Goal: Task Accomplishment & Management: Use online tool/utility

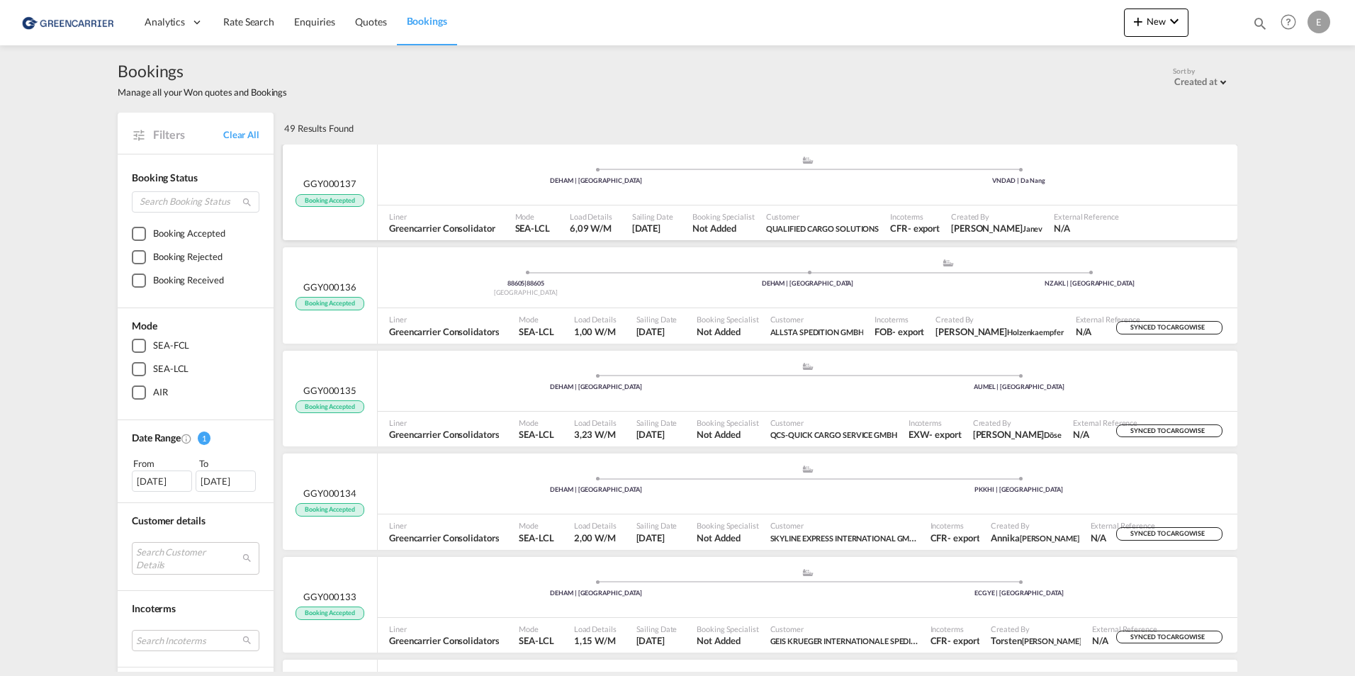
click at [316, 186] on span "GGY000137" at bounding box center [329, 183] width 53 height 13
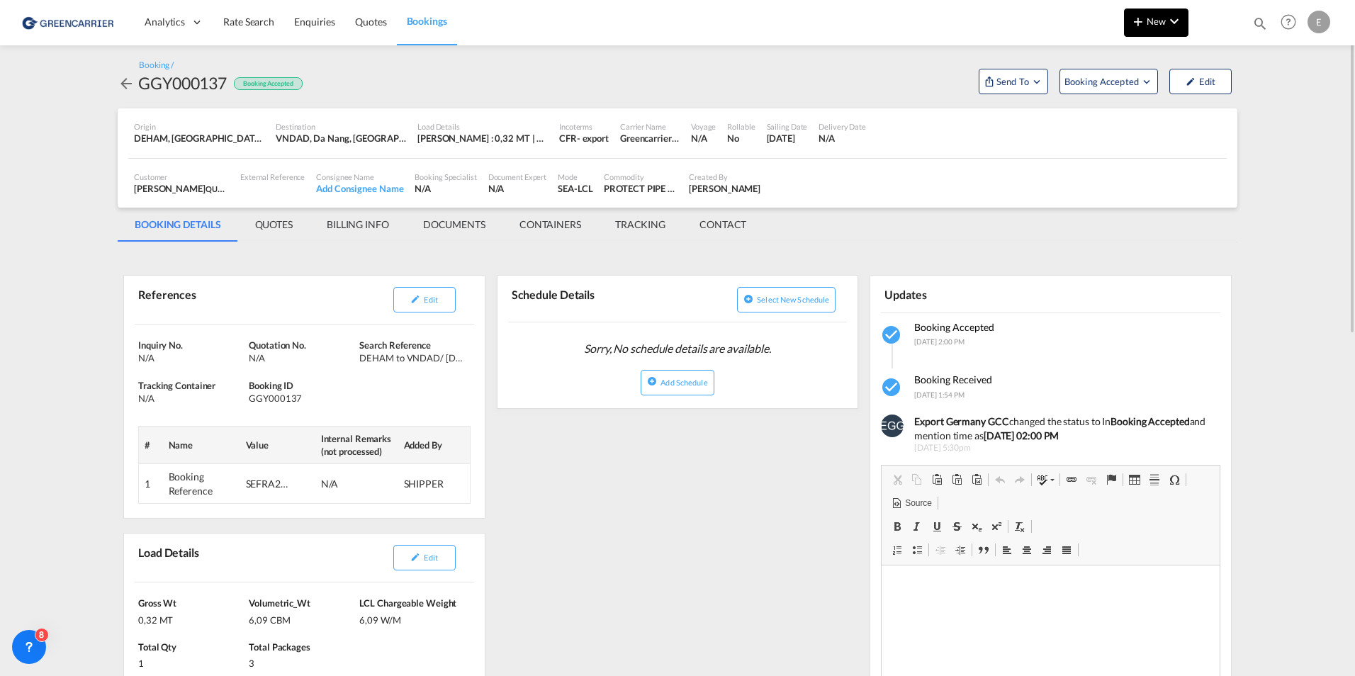
click at [1158, 32] on button "New" at bounding box center [1156, 23] width 65 height 28
click at [1057, 35] on md-backdrop at bounding box center [677, 338] width 1355 height 676
click at [1089, 79] on span "Booking Accepted" at bounding box center [1103, 81] width 76 height 14
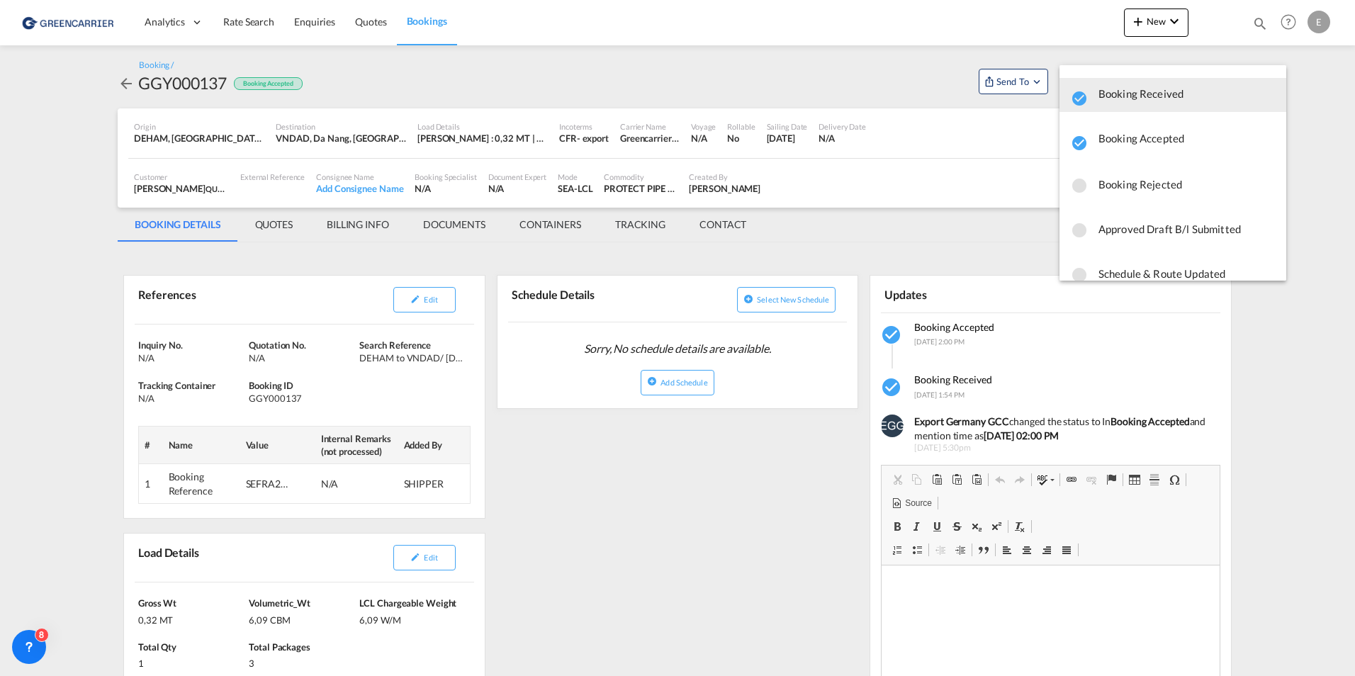
click at [1022, 79] on md-backdrop at bounding box center [677, 338] width 1355 height 676
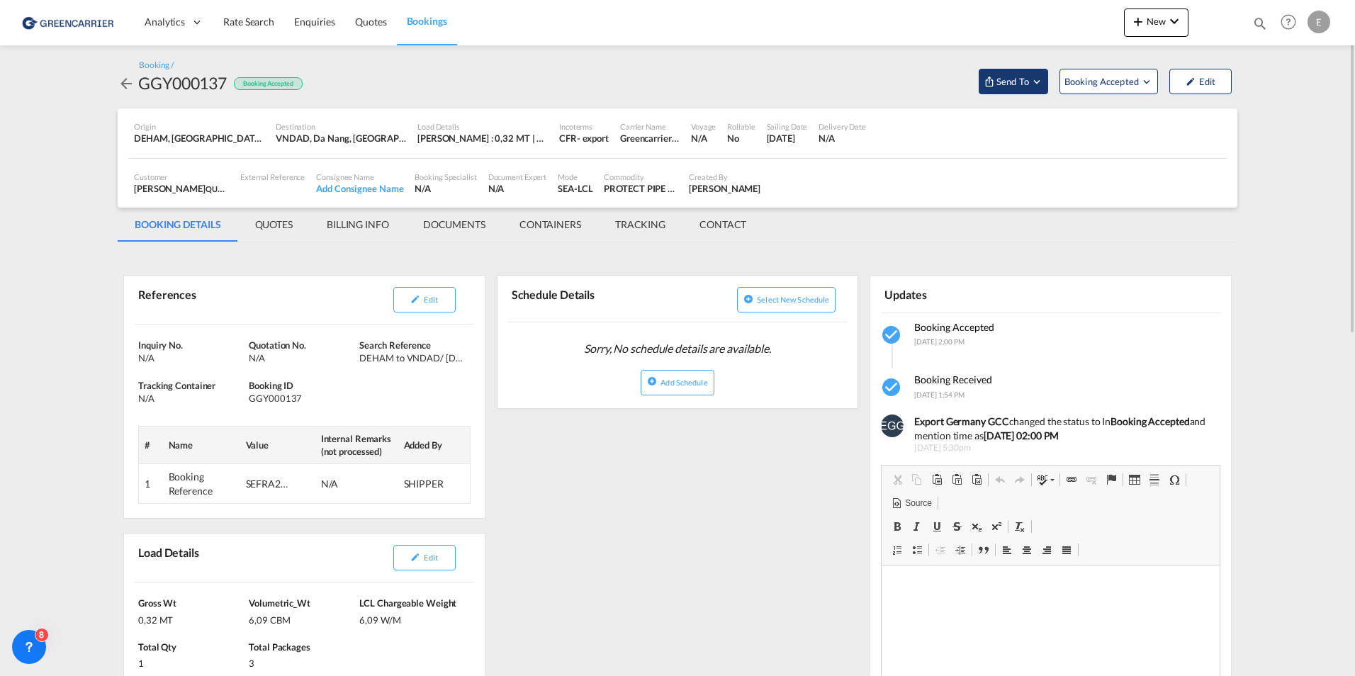
click at [1021, 79] on span "Send To" at bounding box center [1012, 81] width 35 height 14
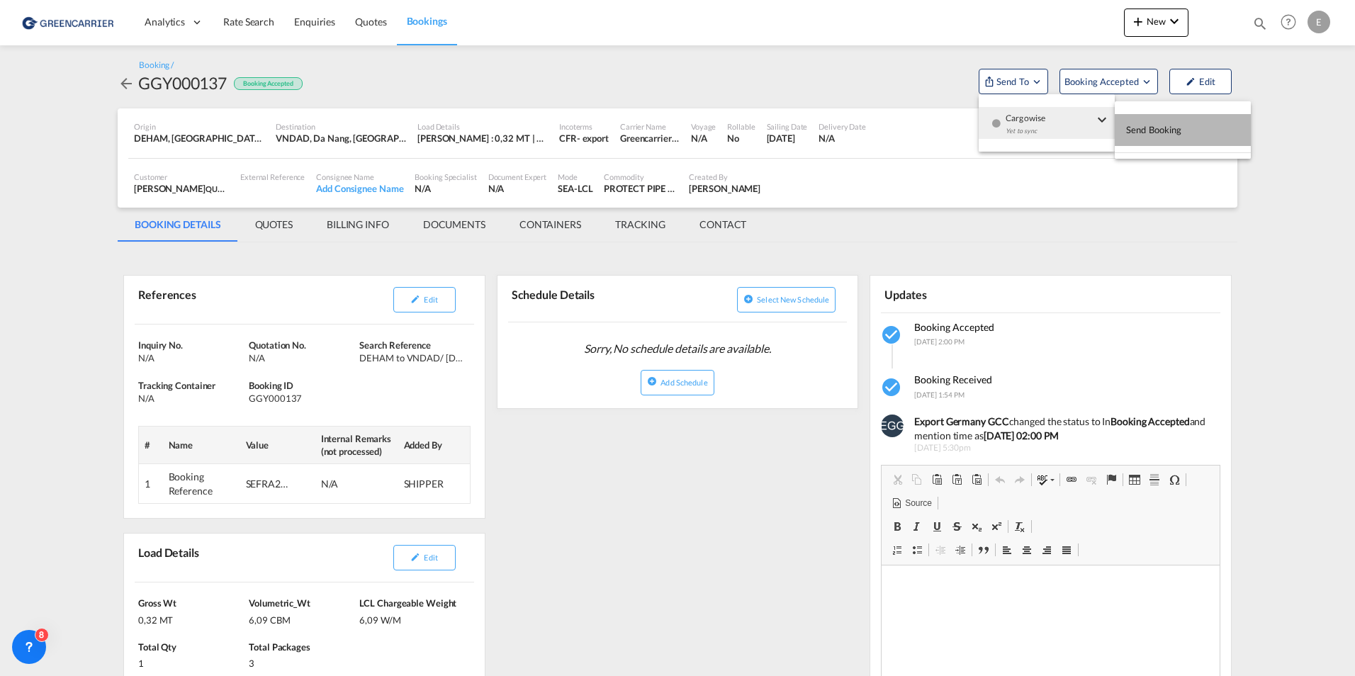
click at [1174, 135] on span "Send Booking" at bounding box center [1154, 129] width 56 height 23
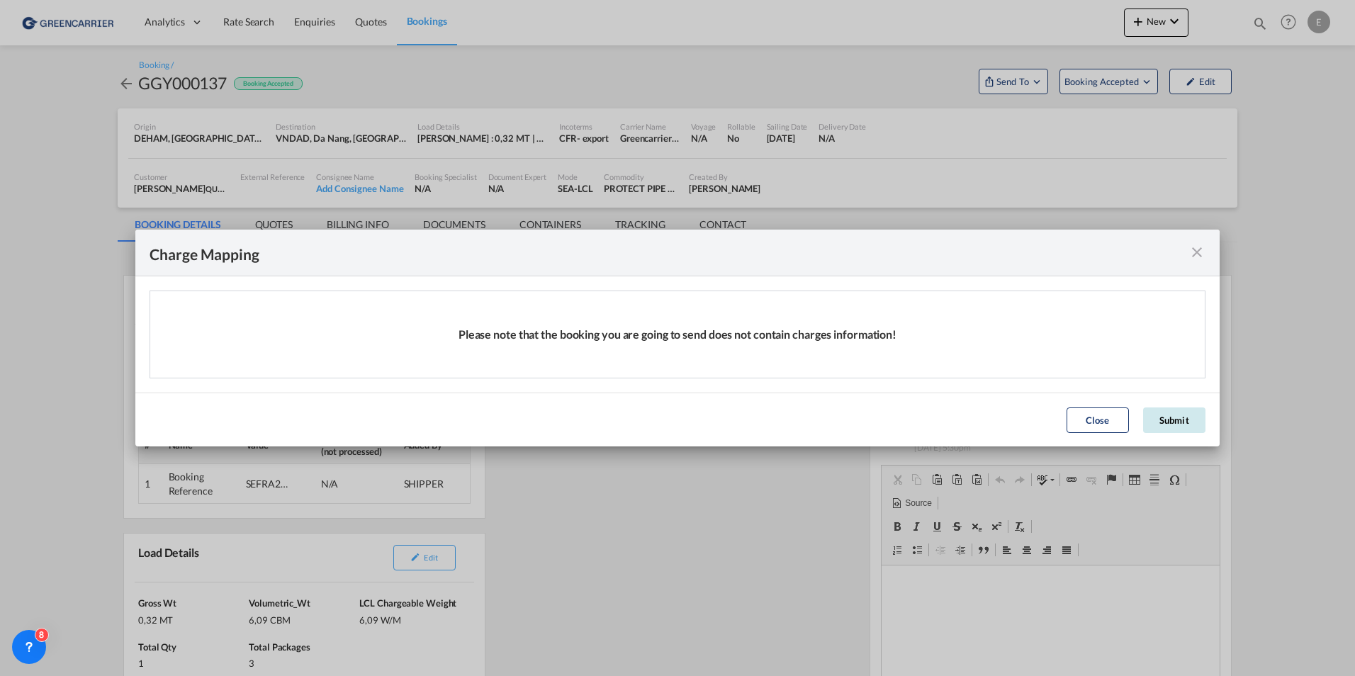
click at [1184, 415] on button "Submit" at bounding box center [1174, 421] width 62 height 26
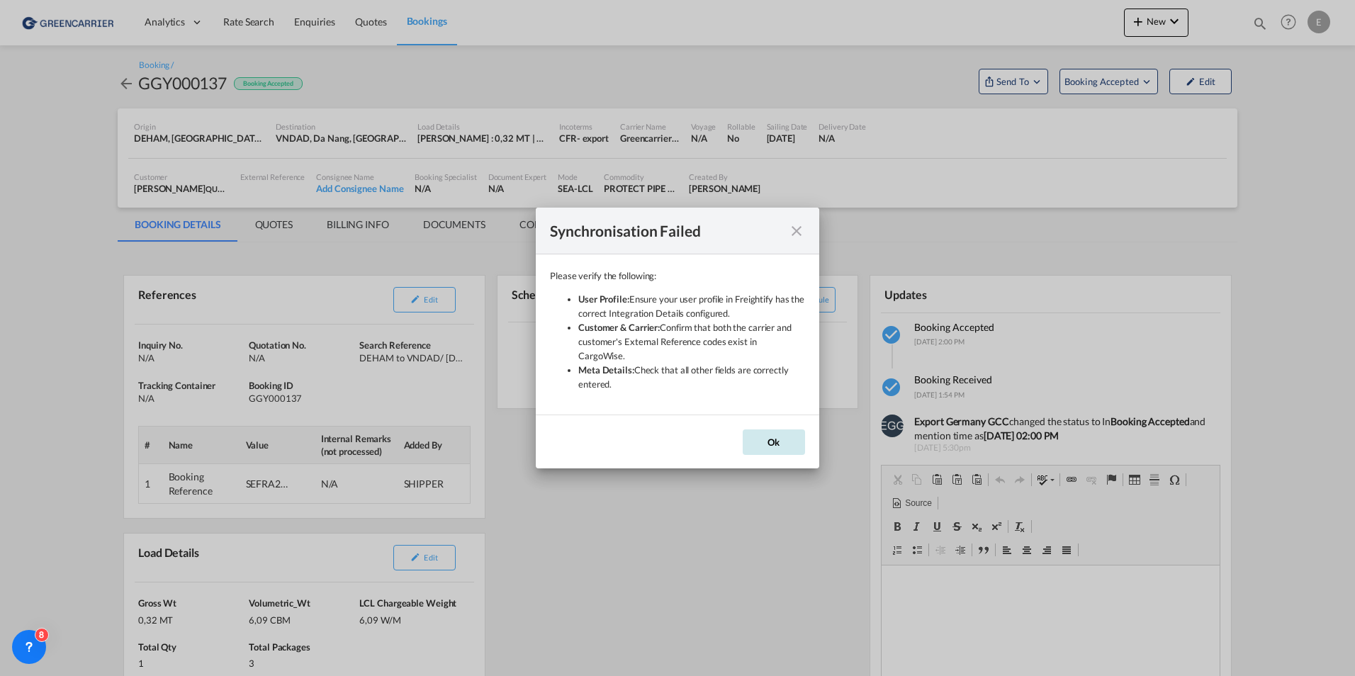
click at [787, 431] on button "Ok" at bounding box center [774, 443] width 62 height 26
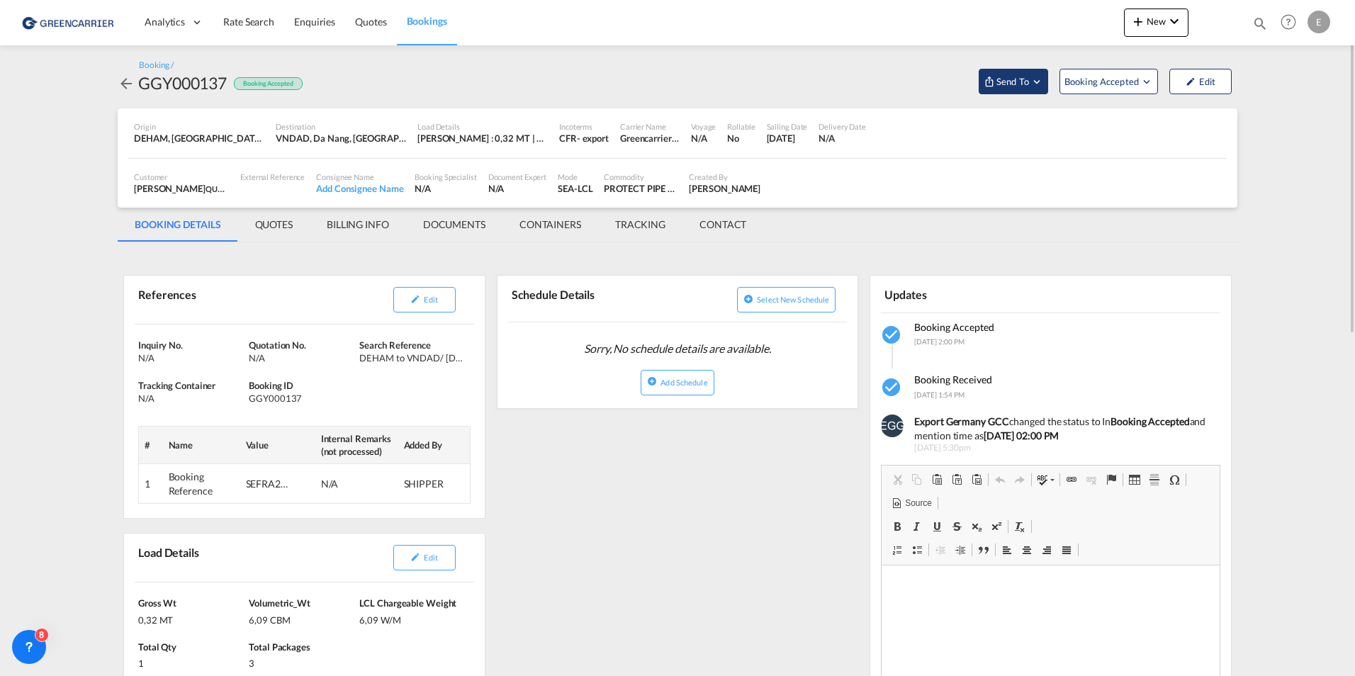
click at [1040, 82] on md-icon "Open demo menu" at bounding box center [1037, 81] width 13 height 13
click at [594, 473] on md-backdrop at bounding box center [677, 338] width 1355 height 676
click at [1005, 96] on div "Booking / GGY000137 Booking Accepted Send To Booking Accepted Edit" at bounding box center [678, 76] width 1120 height 63
click at [1008, 89] on button "Send To" at bounding box center [1013, 82] width 69 height 26
click at [1157, 127] on span "Send Booking" at bounding box center [1154, 129] width 56 height 23
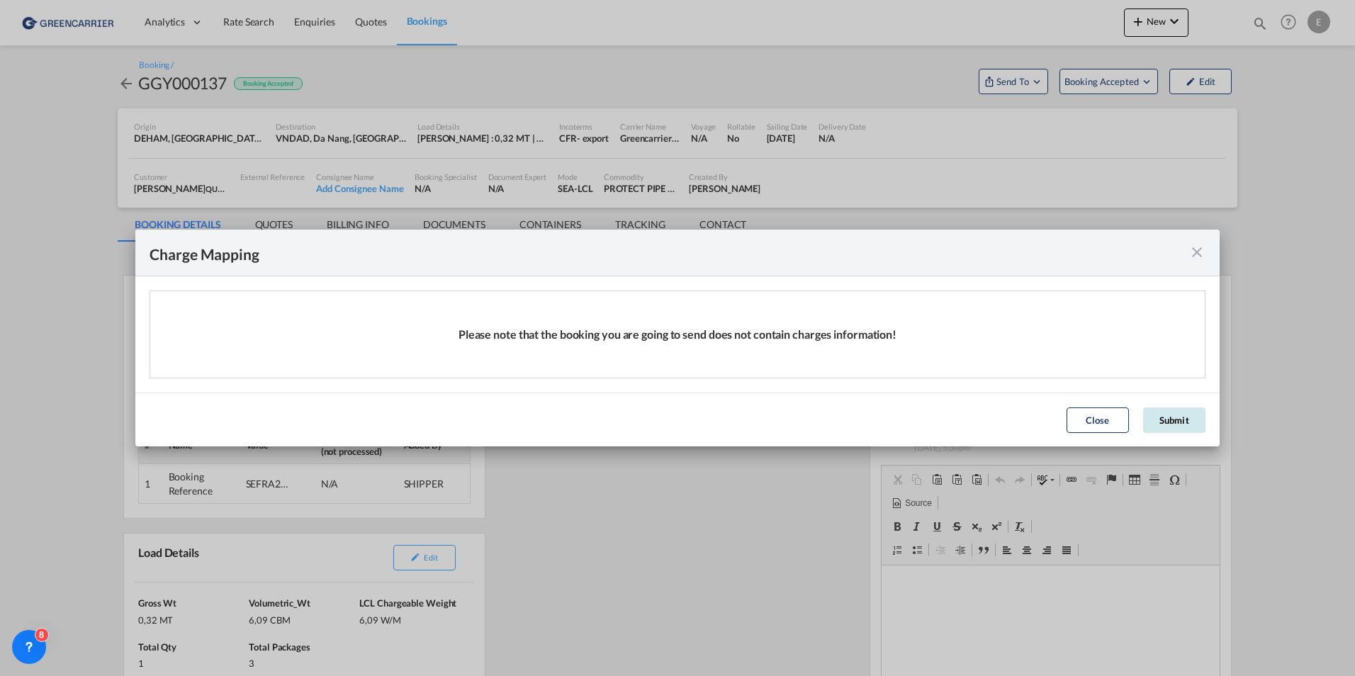
click at [1160, 424] on button "Submit" at bounding box center [1174, 421] width 62 height 26
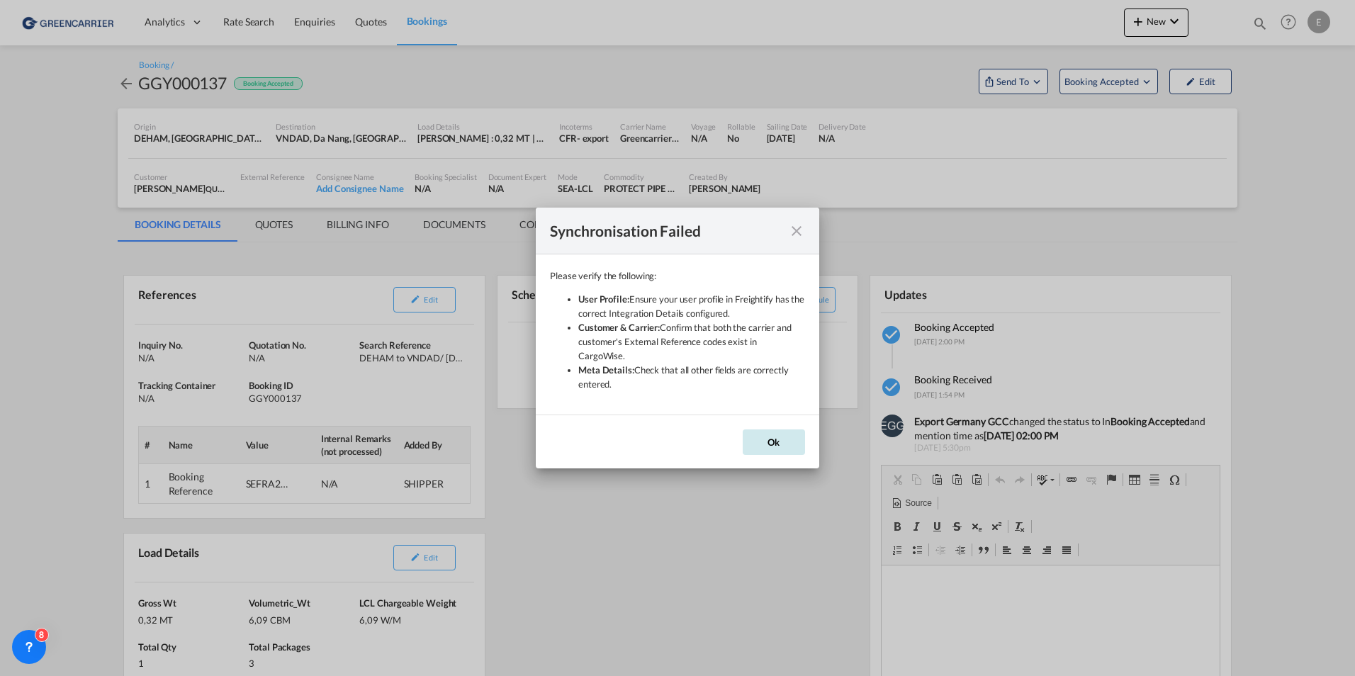
click at [768, 442] on button "Ok" at bounding box center [774, 443] width 62 height 26
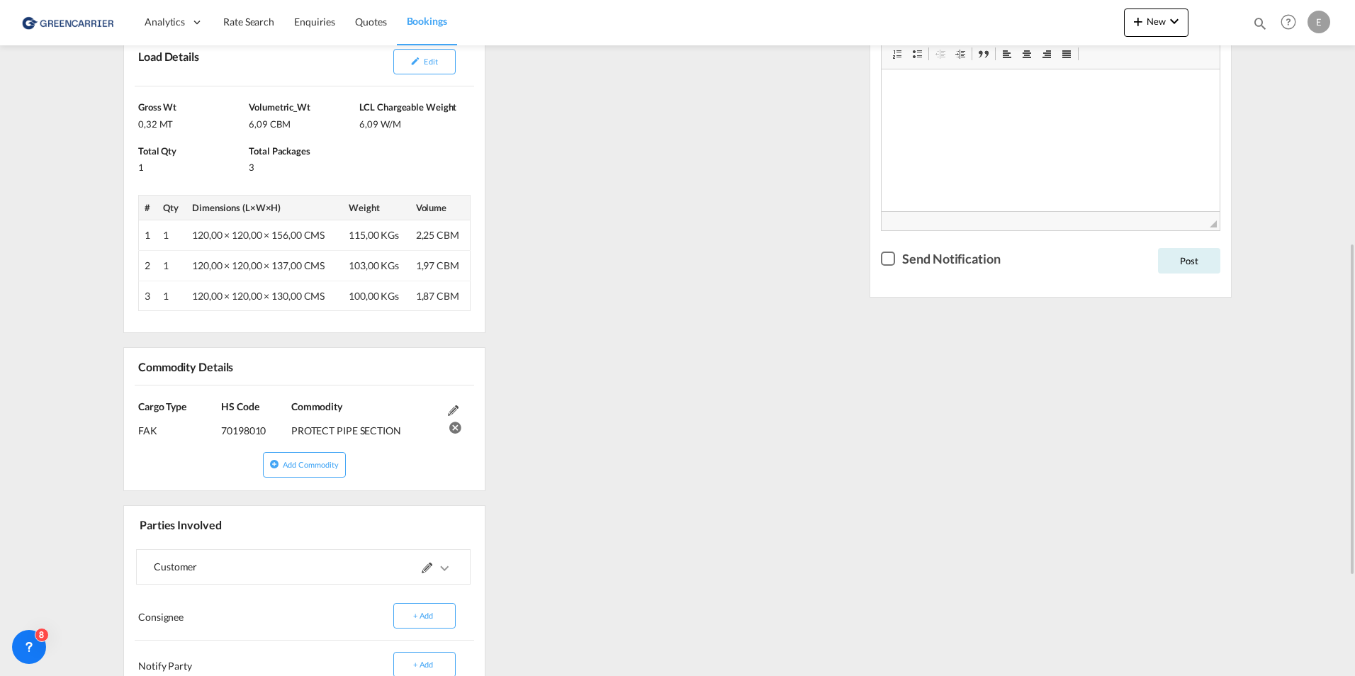
scroll to position [698, 0]
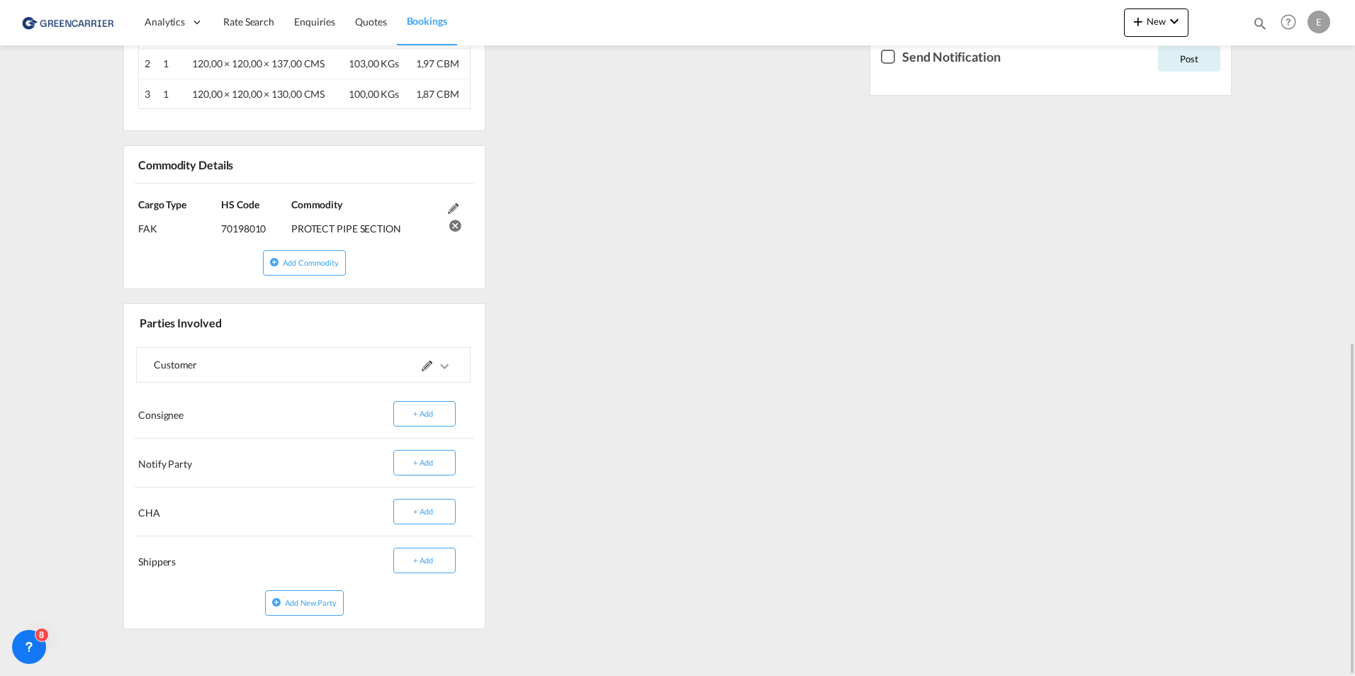
drag, startPoint x: 403, startPoint y: 227, endPoint x: 292, endPoint y: 237, distance: 111.0
click at [292, 237] on div "Cargo Type FAK (IMCO Code : 0) HS Code 70198010 Commodity PROTECT PIPE SECTION" at bounding box center [304, 217] width 361 height 67
copy div "PROTECT PIPE SECTION"
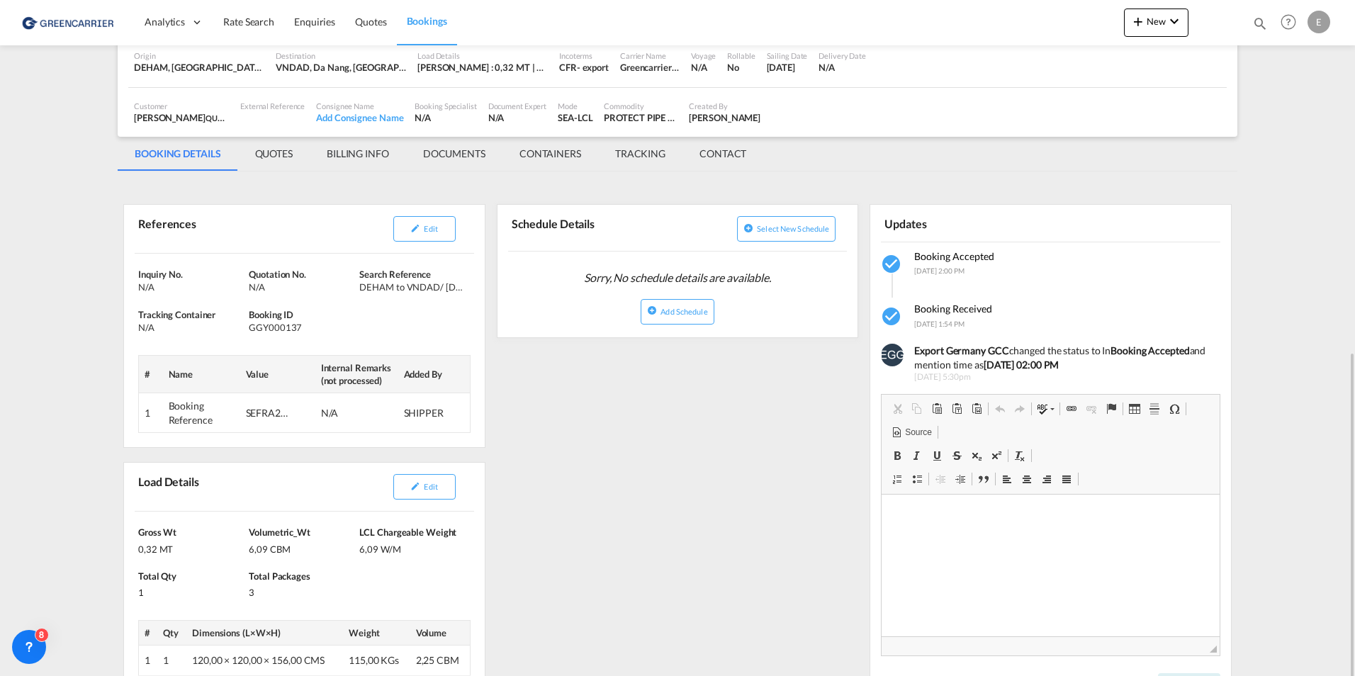
scroll to position [0, 0]
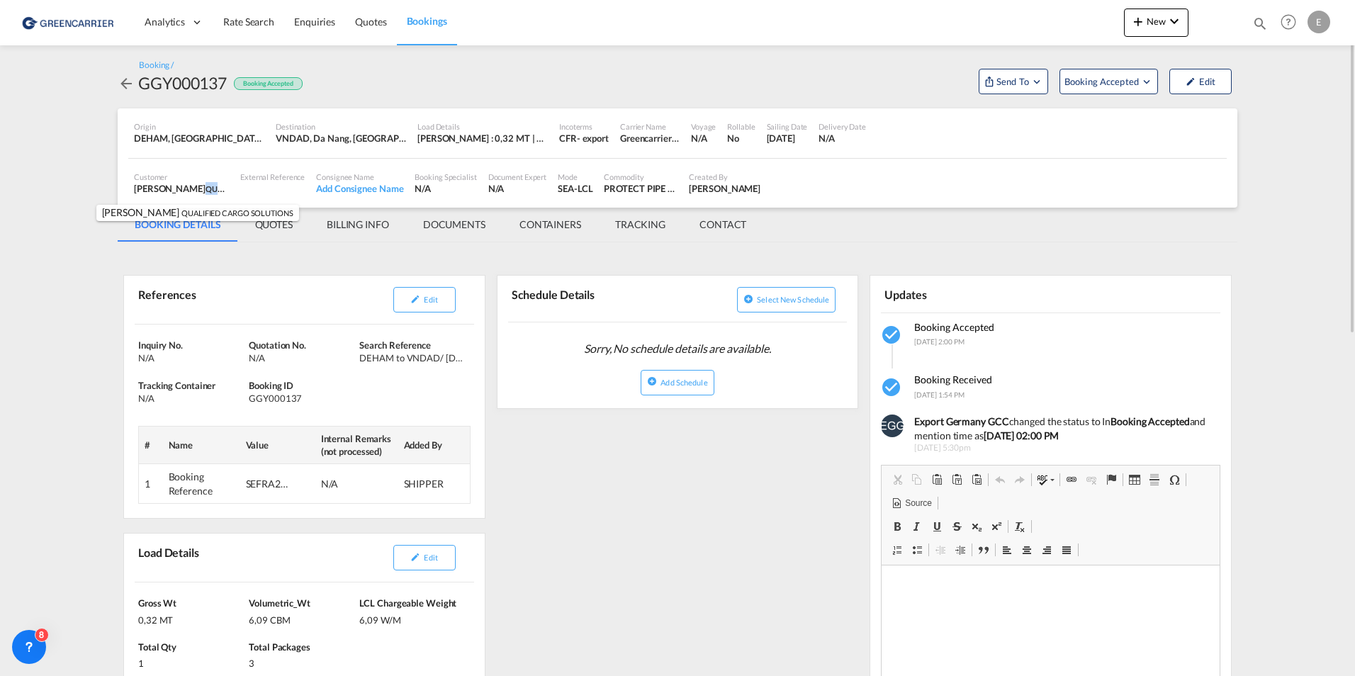
drag, startPoint x: 178, startPoint y: 189, endPoint x: 218, endPoint y: 189, distance: 39.7
click at [218, 189] on span "QUALIFIED CARGO SOLUTIONS" at bounding box center [262, 188] width 113 height 11
copy span "QUALIFIED"
